Goal: Information Seeking & Learning: Learn about a topic

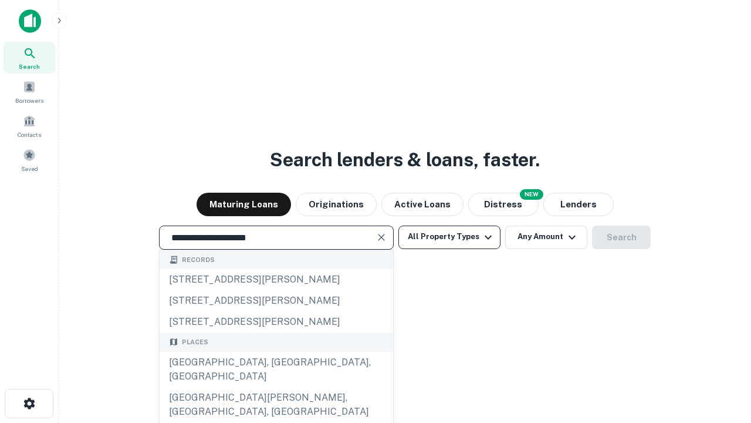
click at [276, 387] on div "[GEOGRAPHIC_DATA], [GEOGRAPHIC_DATA], [GEOGRAPHIC_DATA]" at bounding box center [277, 369] width 234 height 35
click at [450, 237] on button "All Property Types" at bounding box center [449, 236] width 102 height 23
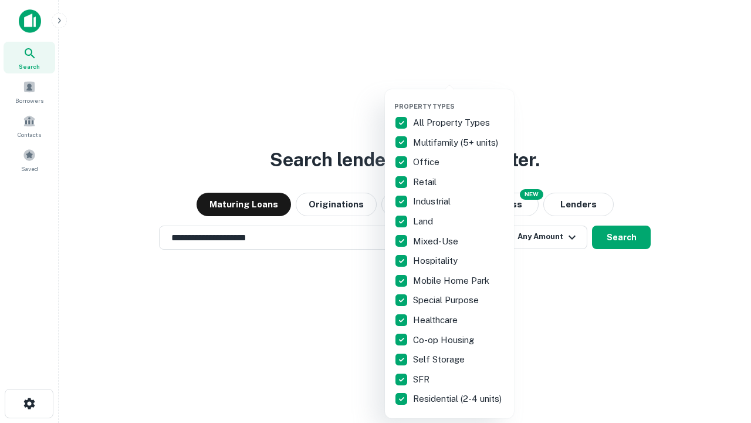
type input "**********"
click at [459, 99] on button "button" at bounding box center [458, 99] width 129 height 1
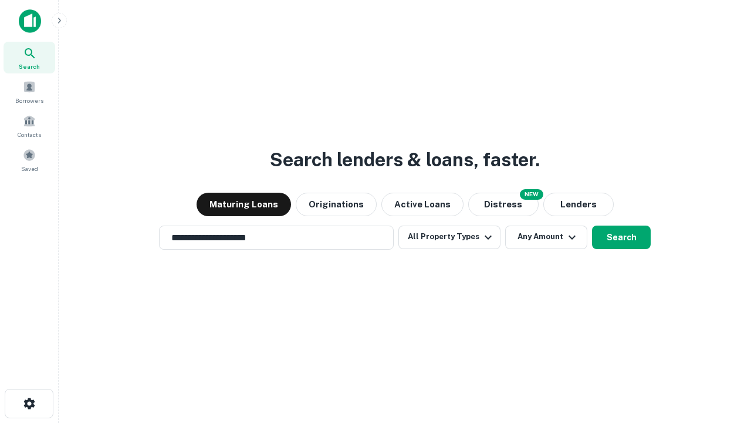
scroll to position [18, 0]
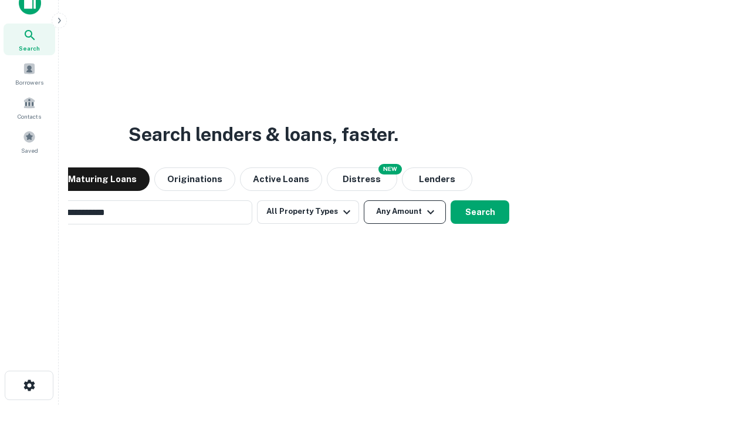
click at [364, 200] on button "Any Amount" at bounding box center [405, 211] width 82 height 23
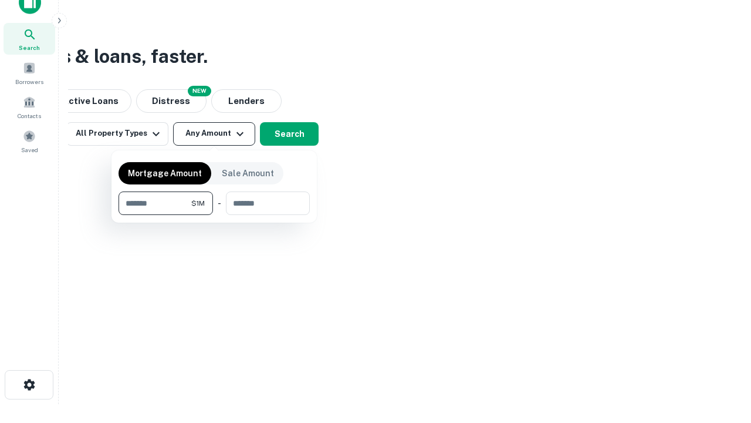
type input "*******"
click at [214, 215] on button "button" at bounding box center [214, 215] width 191 height 1
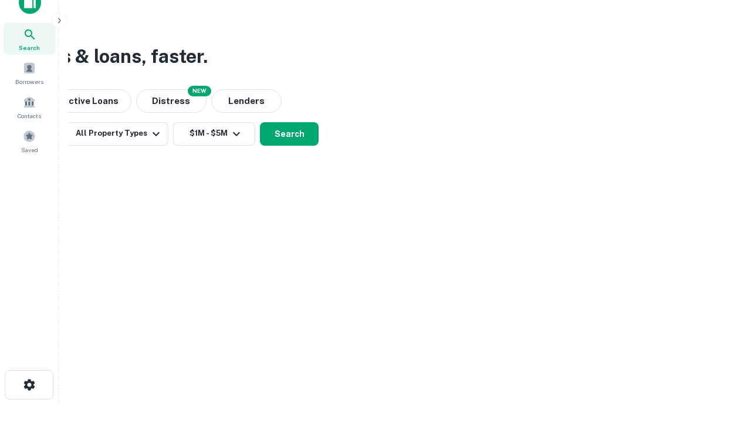
scroll to position [18, 0]
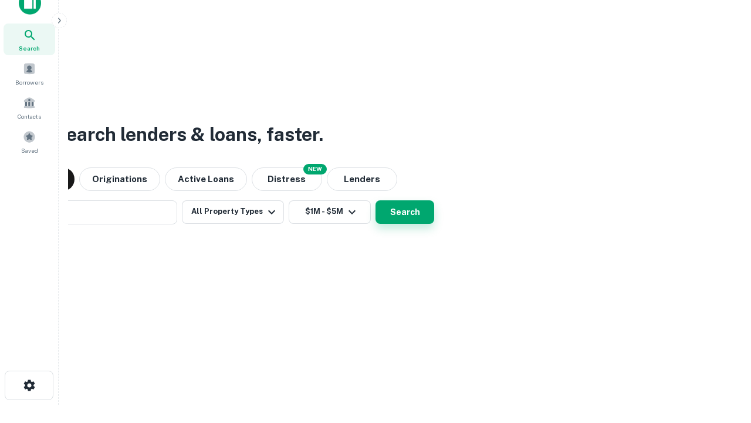
click at [376, 200] on button "Search" at bounding box center [405, 211] width 59 height 23
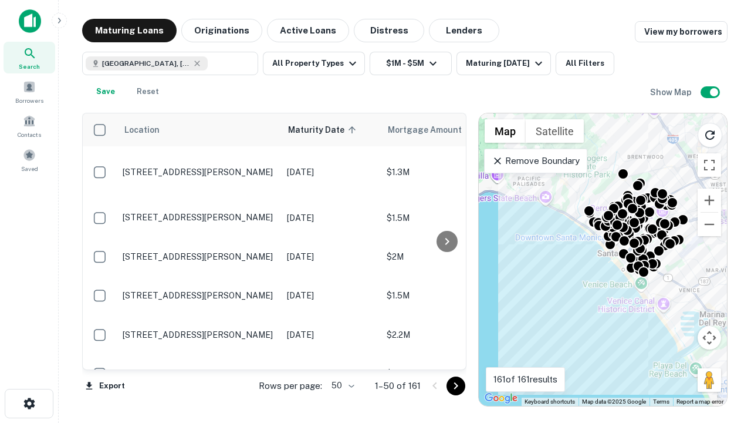
click at [341, 385] on body "Search Borrowers Contacts Saved Maturing Loans Originations Active Loans Distre…" at bounding box center [375, 211] width 751 height 423
click at [342, 356] on li "25" at bounding box center [342, 355] width 34 height 21
